Goal: Task Accomplishment & Management: Use online tool/utility

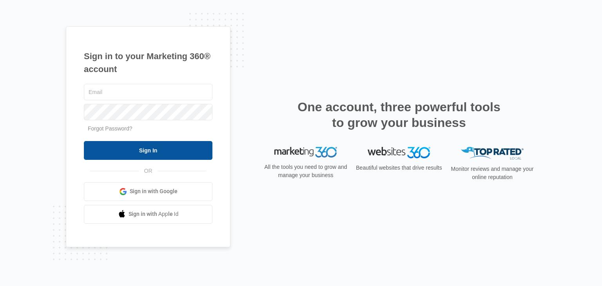
type input "[PERSON_NAME][EMAIL_ADDRESS][DOMAIN_NAME]"
click at [165, 152] on input "Sign In" at bounding box center [148, 150] width 128 height 19
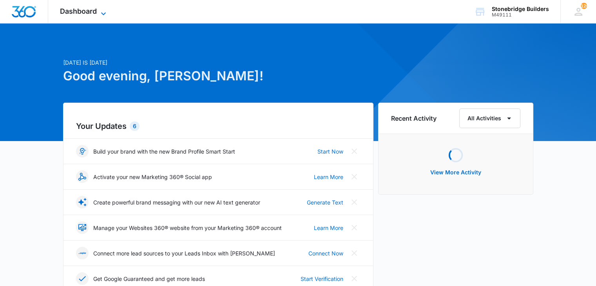
click at [104, 11] on icon at bounding box center [103, 13] width 9 height 9
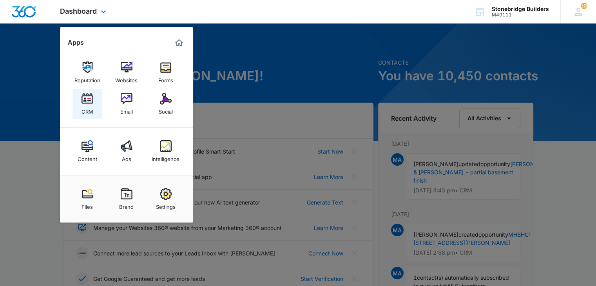
click at [92, 109] on link "CRM" at bounding box center [87, 104] width 30 height 30
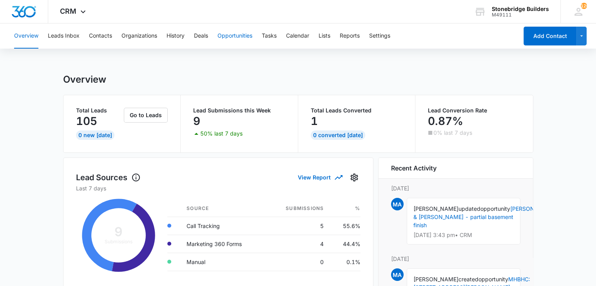
click at [238, 36] on button "Opportunities" at bounding box center [234, 36] width 35 height 25
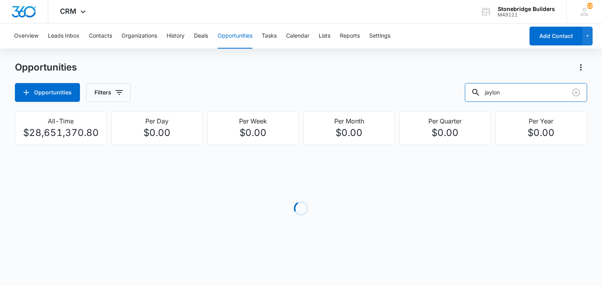
drag, startPoint x: 526, startPoint y: 96, endPoint x: 432, endPoint y: 85, distance: 94.7
click at [433, 87] on div "Opportunities Filters jaylon" at bounding box center [301, 92] width 572 height 19
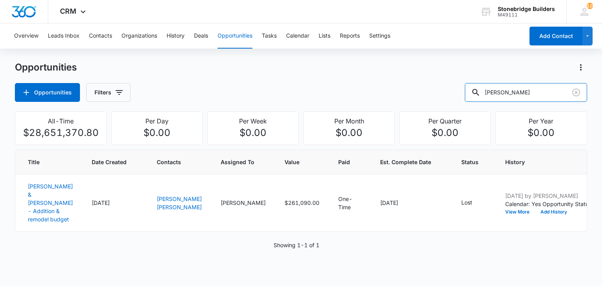
type input "snyder"
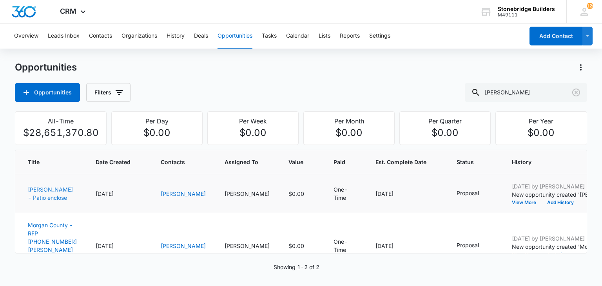
click at [31, 195] on link "Snyder, Duane - Patio enclose" at bounding box center [50, 193] width 45 height 15
